Goal: Transaction & Acquisition: Obtain resource

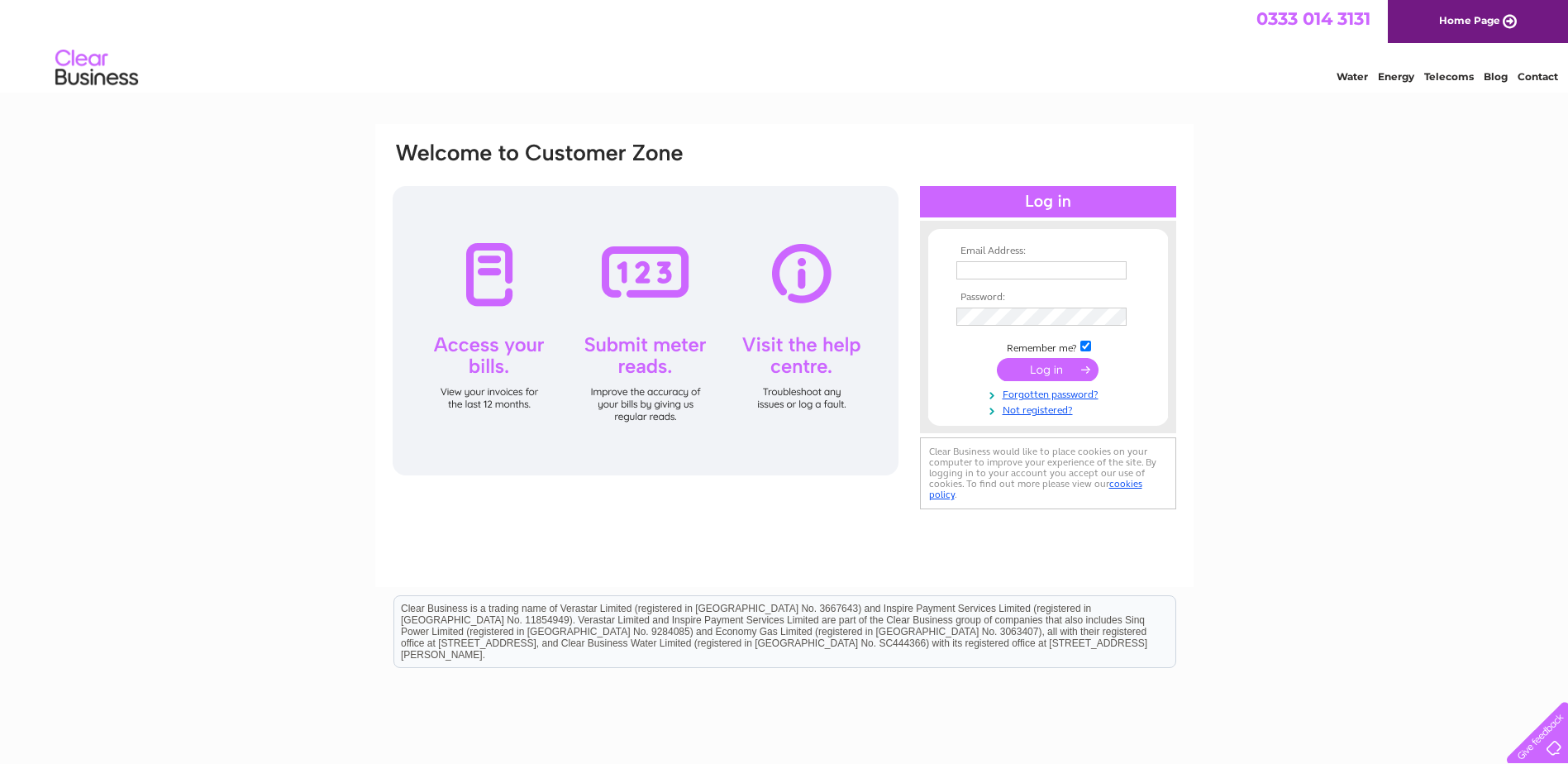
type input "fgbml.accounts@fugro.com"
click at [1057, 368] on input "submit" at bounding box center [1048, 370] width 102 height 23
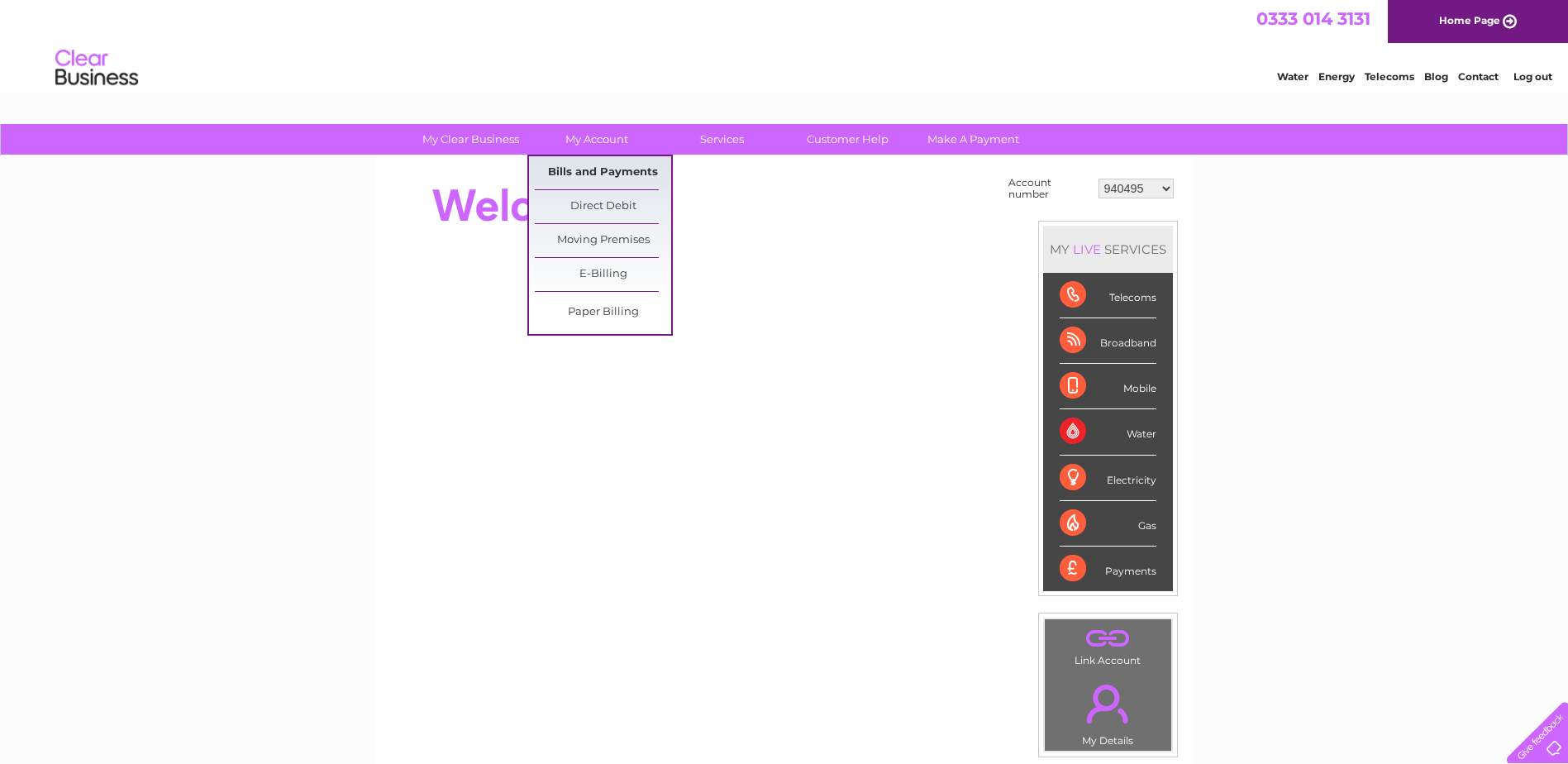
click at [597, 169] on link "Bills and Payments" at bounding box center [603, 173] width 136 height 33
click at [597, 170] on link "Bills and Payments" at bounding box center [603, 173] width 136 height 33
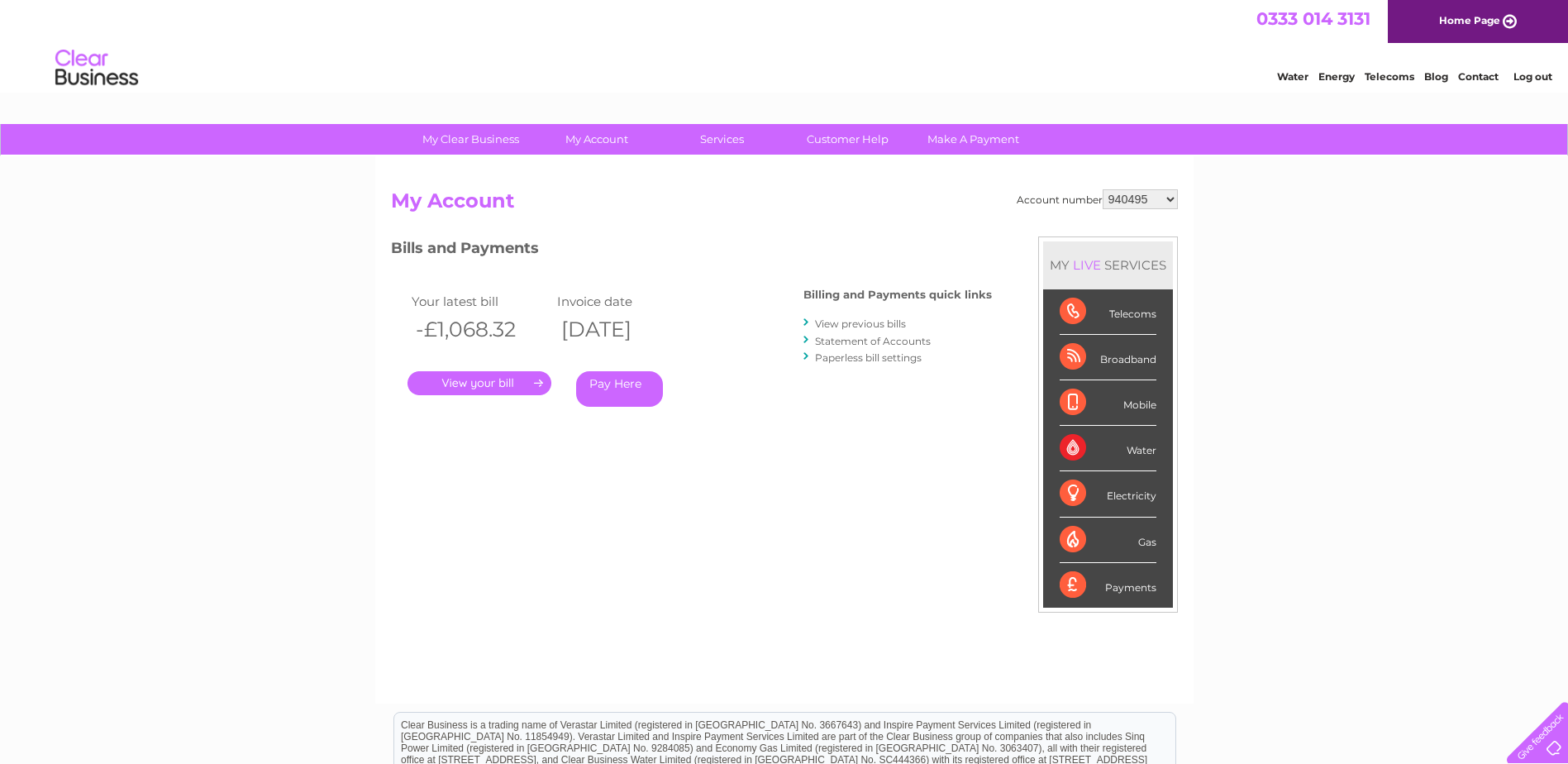
click at [1173, 196] on select "940495 943753 950488 1144227 30322551" at bounding box center [1140, 199] width 75 height 19
select select "943753"
click at [1103, 189] on select "940495 943753 950488 1144227 30322551" at bounding box center [1140, 199] width 75 height 19
click at [1174, 200] on select "940495 943753 950488 1144227 30322551" at bounding box center [1140, 199] width 75 height 19
select select "950488"
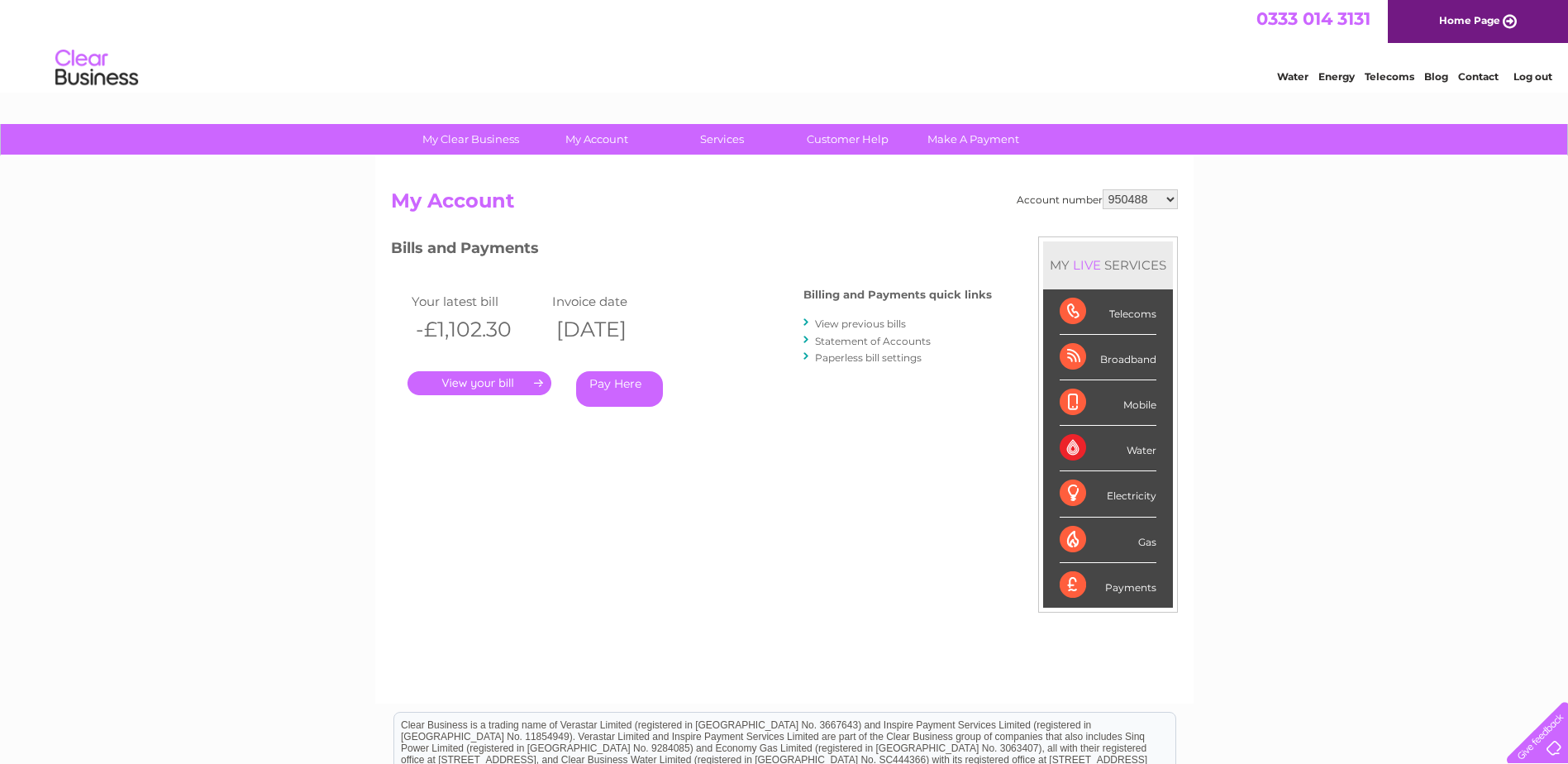
click at [1103, 189] on select "940495 943753 950488 1144227 30322551" at bounding box center [1140, 199] width 75 height 19
click at [489, 383] on link "." at bounding box center [480, 383] width 144 height 24
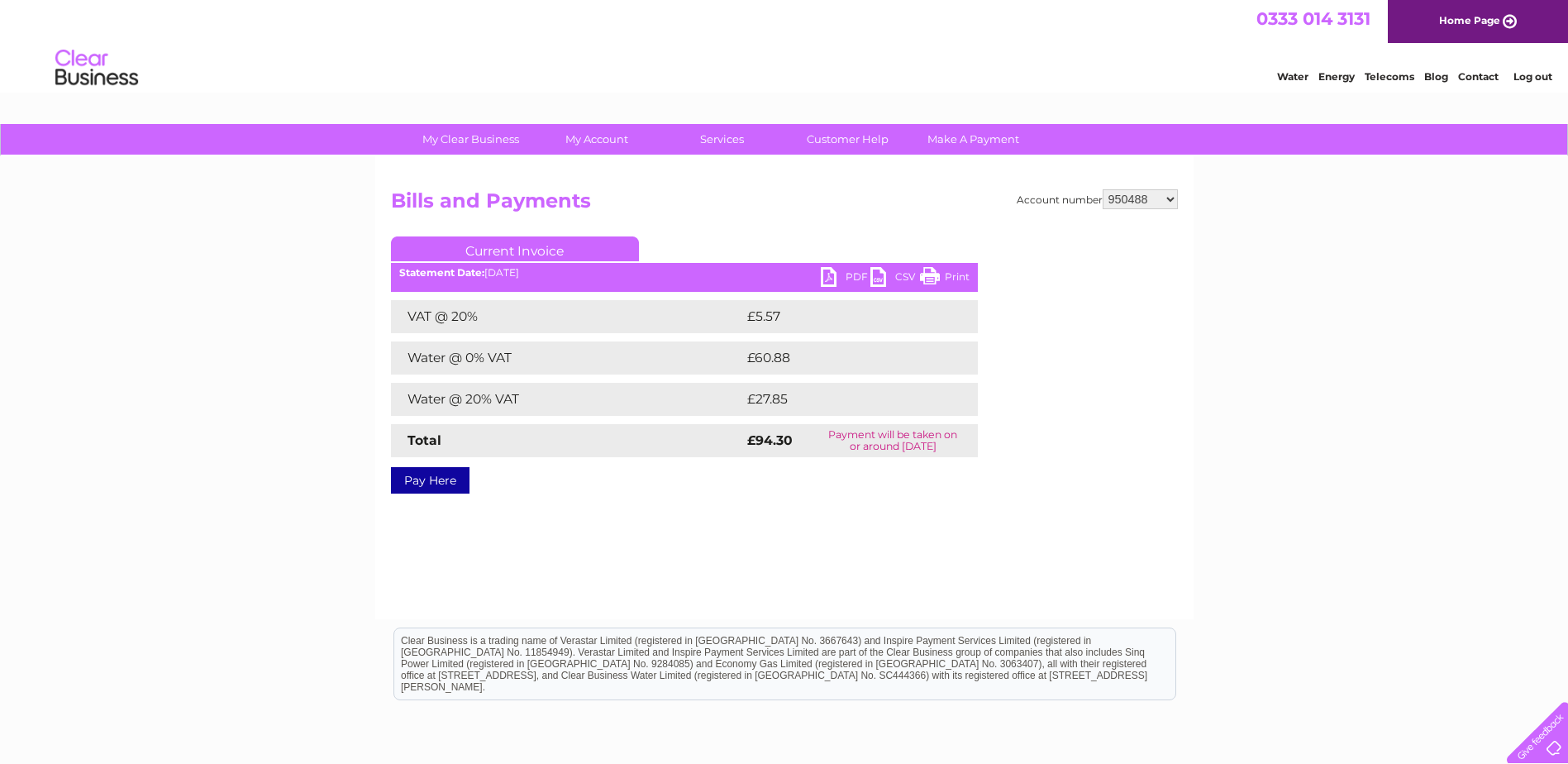
click at [853, 274] on link "PDF" at bounding box center [846, 279] width 50 height 24
click at [1126, 198] on select "940495 943753 950488 1144227 30322551" at bounding box center [1140, 199] width 75 height 19
select select "1144227"
click at [1103, 189] on select "940495 943753 950488 1144227 30322551" at bounding box center [1140, 199] width 75 height 19
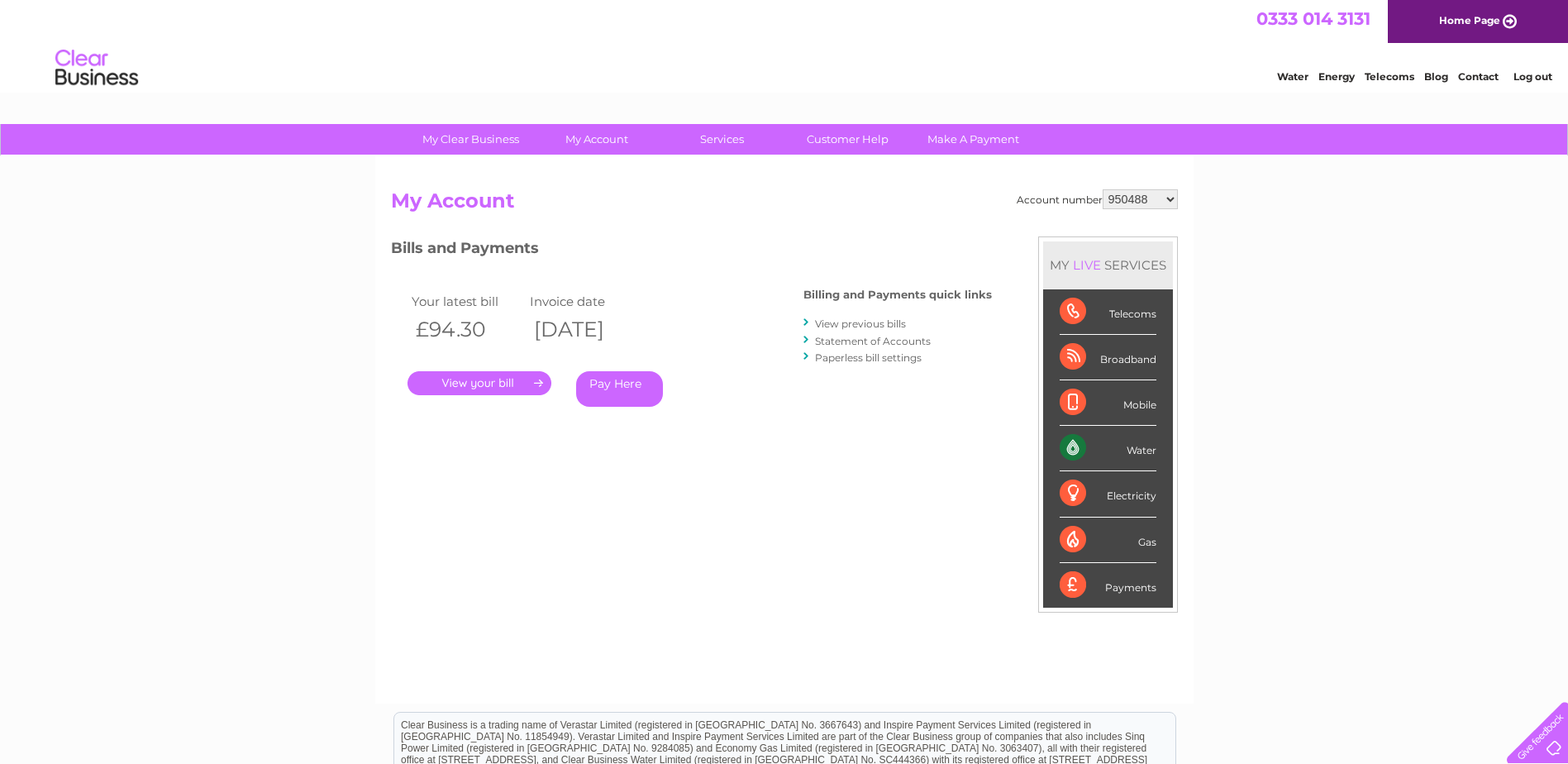
click at [1163, 200] on select "940495 943753 950488 1144227 30322551" at bounding box center [1140, 199] width 75 height 19
select select "1144227"
click at [1103, 189] on select "940495 943753 950488 1144227 30322551" at bounding box center [1140, 199] width 75 height 19
click at [476, 385] on link "." at bounding box center [480, 383] width 144 height 24
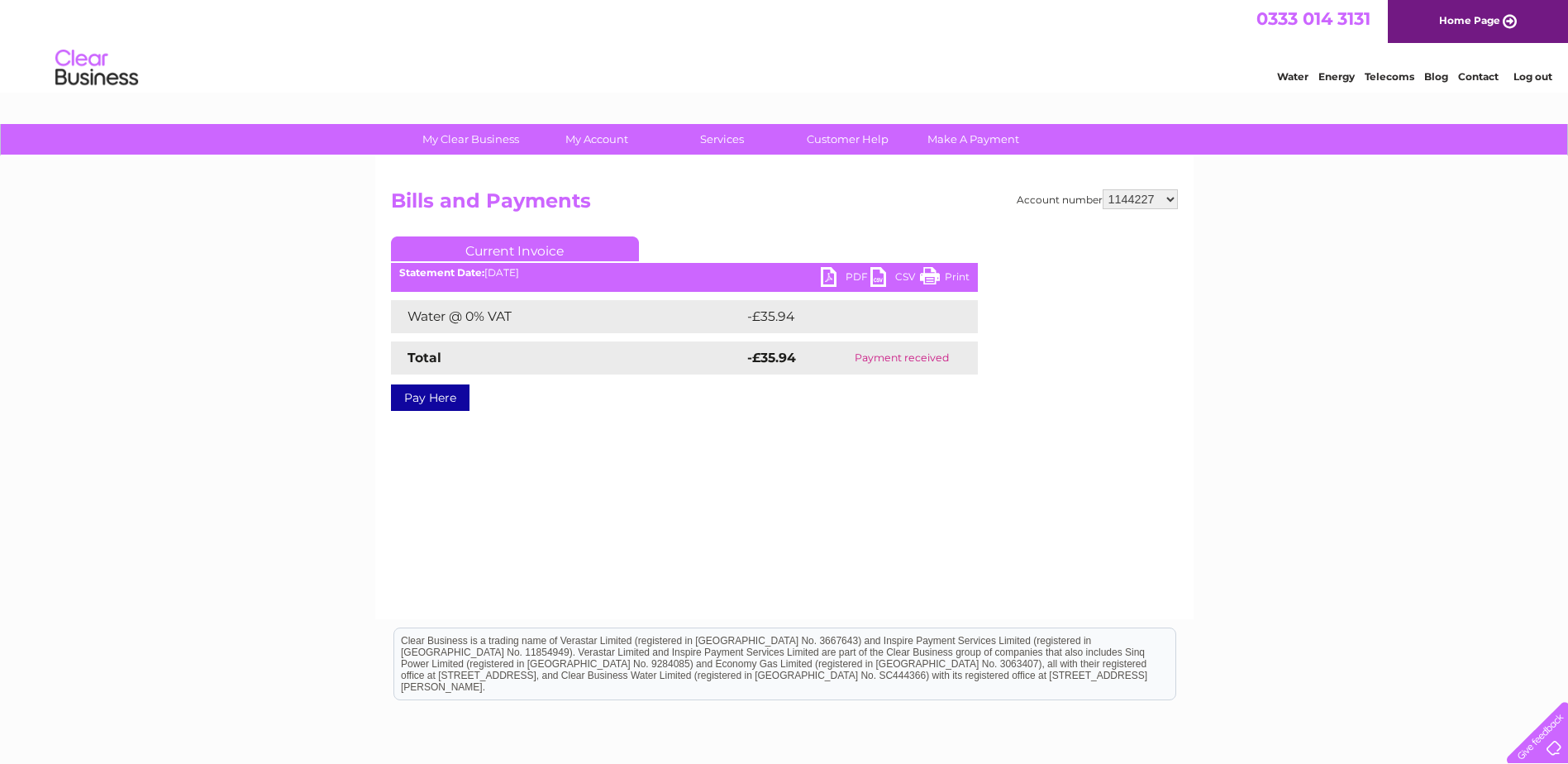
click at [826, 279] on link "PDF" at bounding box center [846, 279] width 50 height 24
click at [1144, 200] on select "940495 943753 950488 1144227 30322551" at bounding box center [1140, 199] width 75 height 19
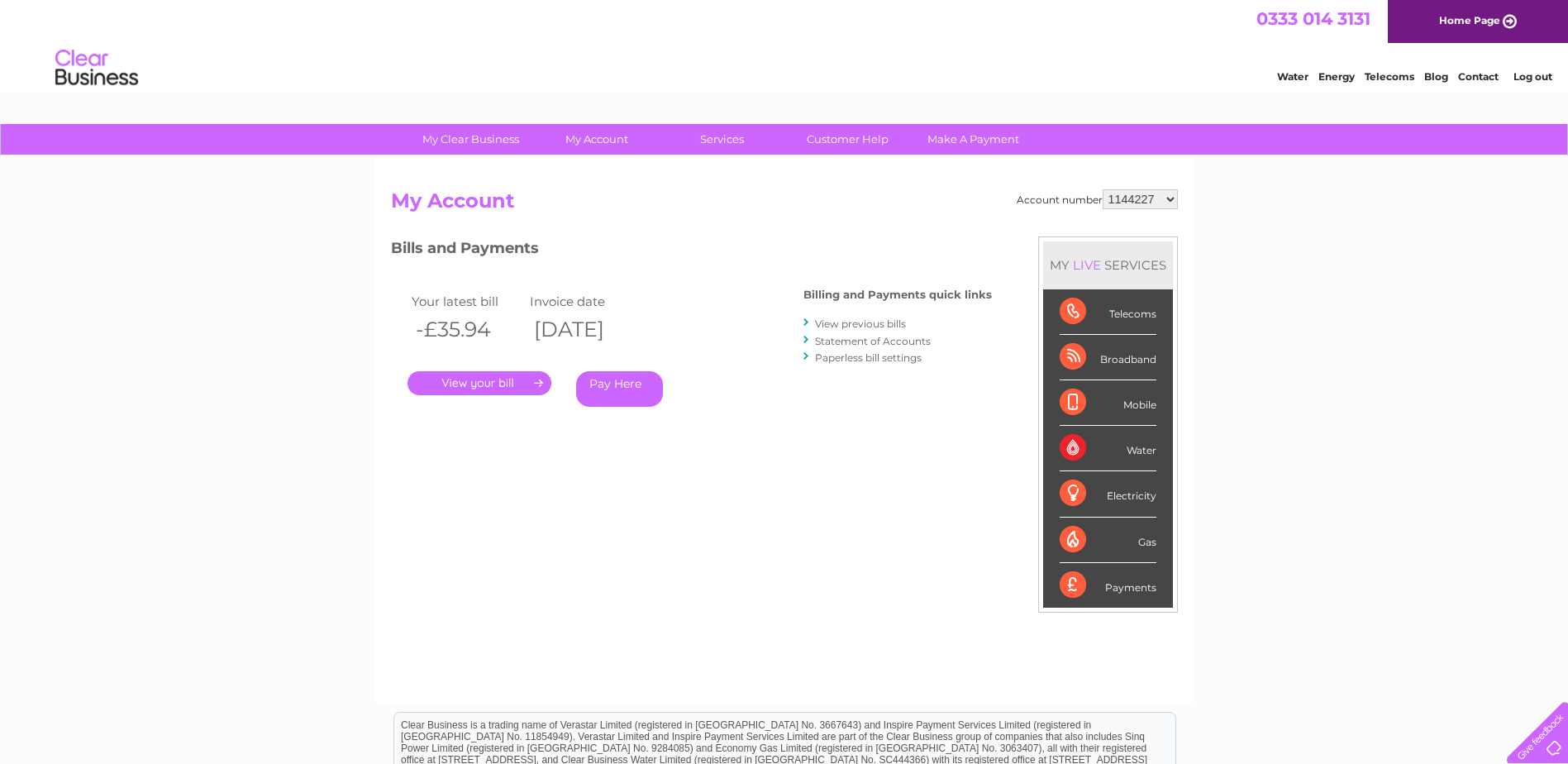
click at [1142, 195] on select "940495 943753 950488 1144227 30322551" at bounding box center [1140, 199] width 75 height 19
select select "30322551"
click at [1103, 189] on select "940495 943753 950488 1144227 30322551" at bounding box center [1140, 199] width 75 height 19
click at [466, 386] on link "." at bounding box center [480, 383] width 144 height 24
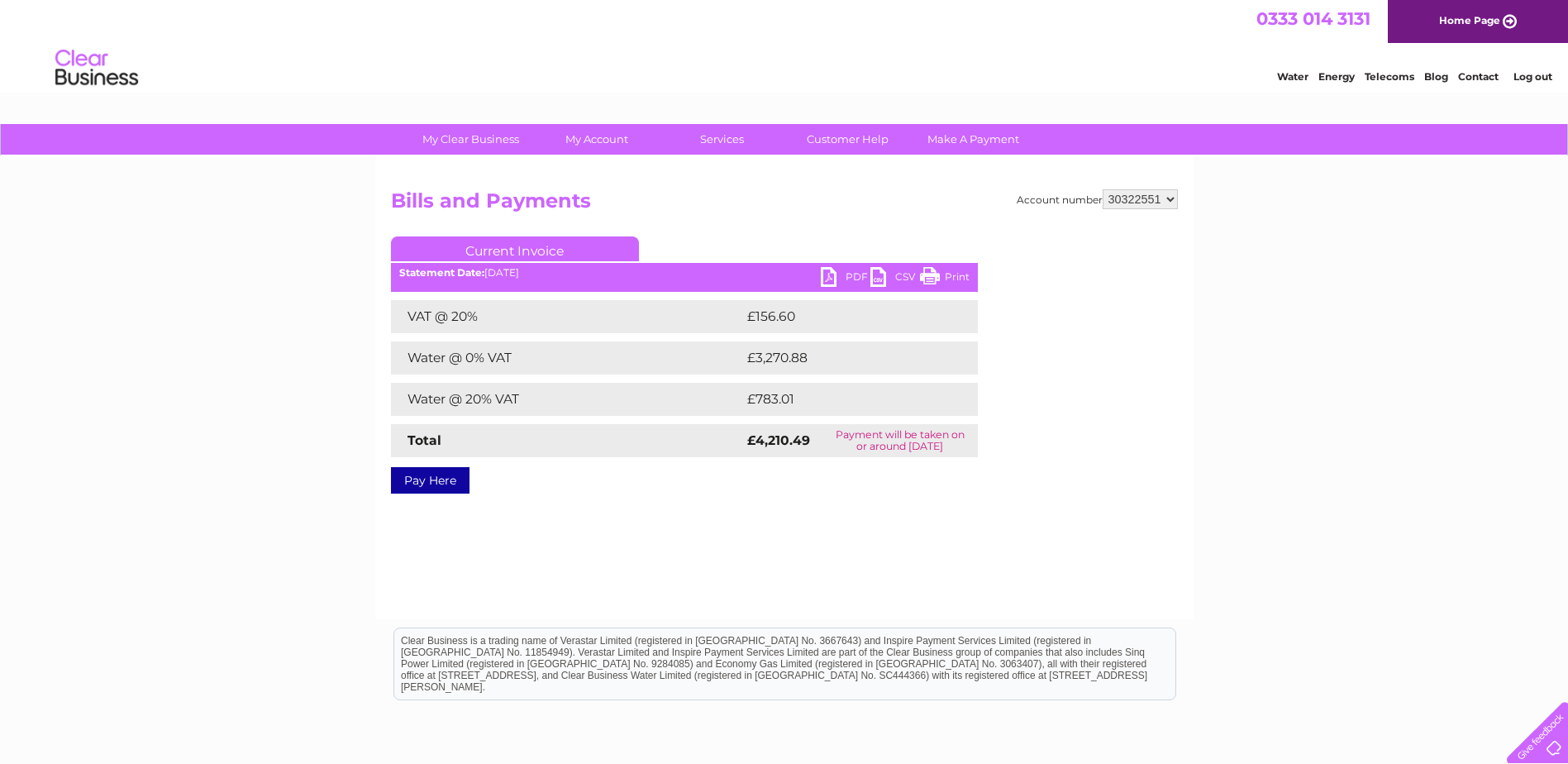
click at [837, 273] on link "PDF" at bounding box center [846, 279] width 50 height 24
click at [827, 278] on link "PDF" at bounding box center [846, 279] width 50 height 24
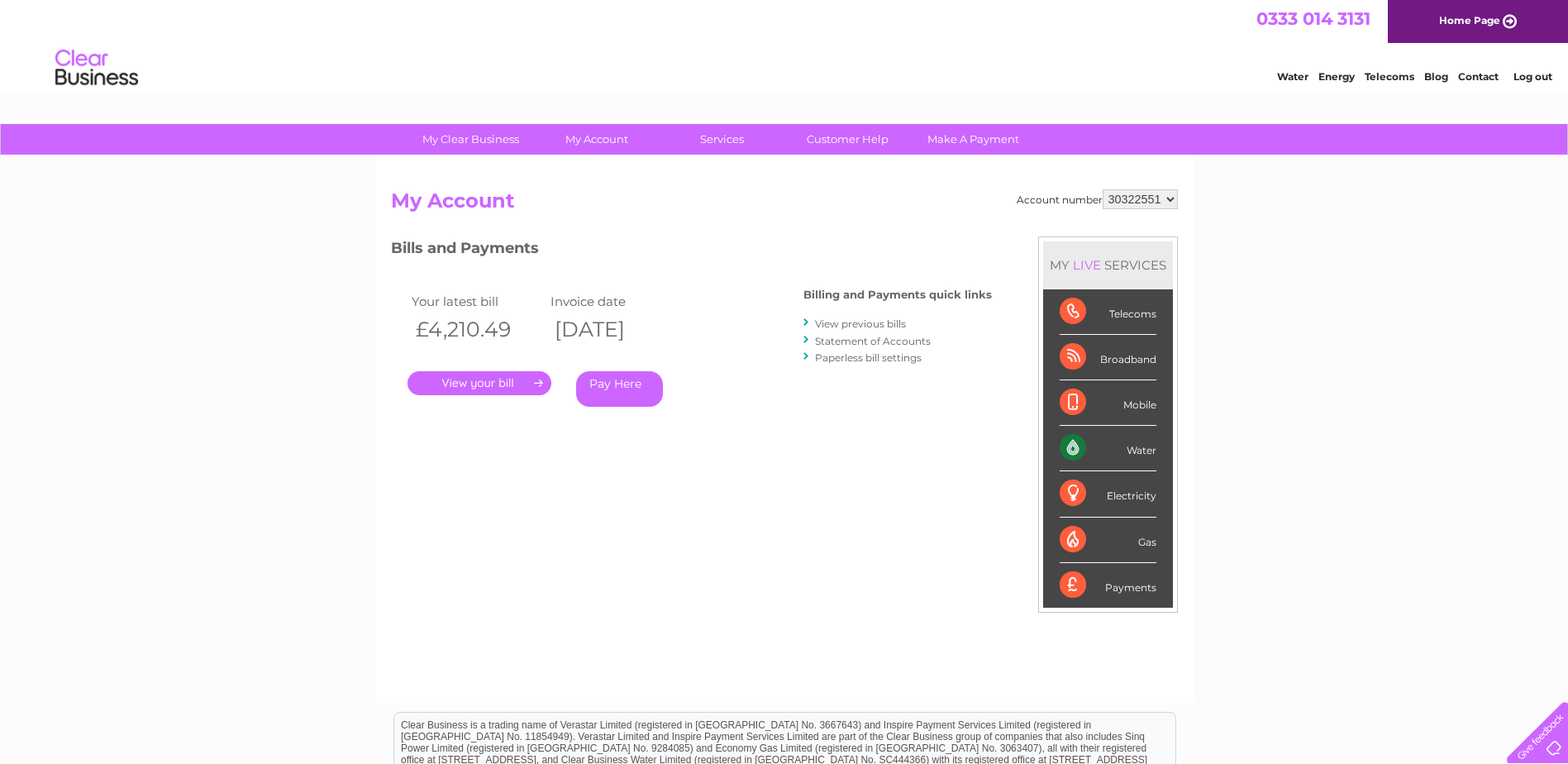
click at [1167, 198] on select "940495 943753 950488 1144227 30322551" at bounding box center [1140, 199] width 75 height 19
select select "940495"
click at [1103, 189] on select "940495 943753 950488 1144227 30322551" at bounding box center [1140, 199] width 75 height 19
click at [1173, 196] on select "940495 943753 950488 1144227 30322551" at bounding box center [1140, 199] width 75 height 19
select select "943753"
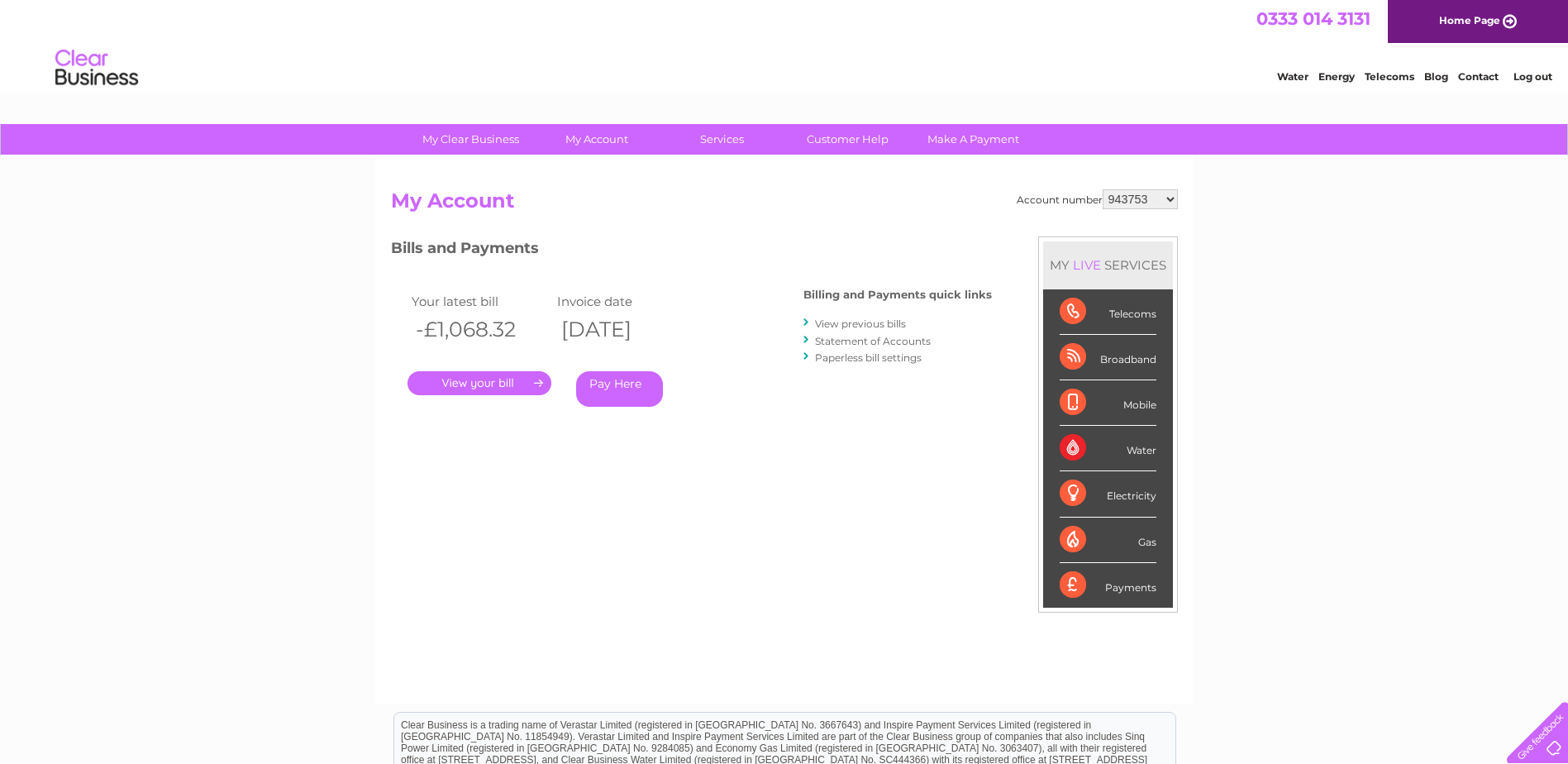
click at [1103, 189] on select "940495 943753 950488 1144227 30322551" at bounding box center [1140, 199] width 75 height 19
